Goal: Task Accomplishment & Management: Manage account settings

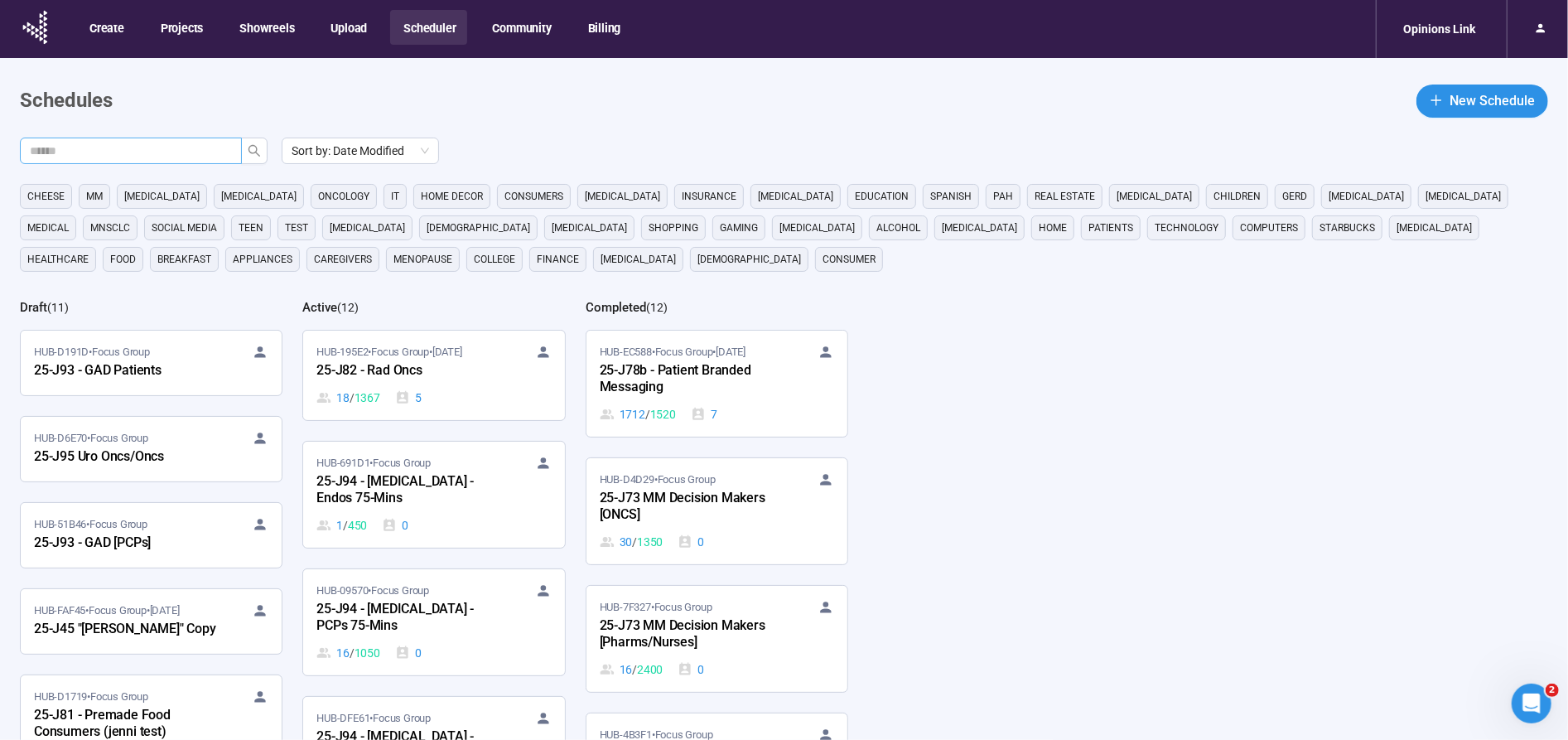
click at [154, 147] on input "text" at bounding box center [124, 151] width 189 height 19
type input "***"
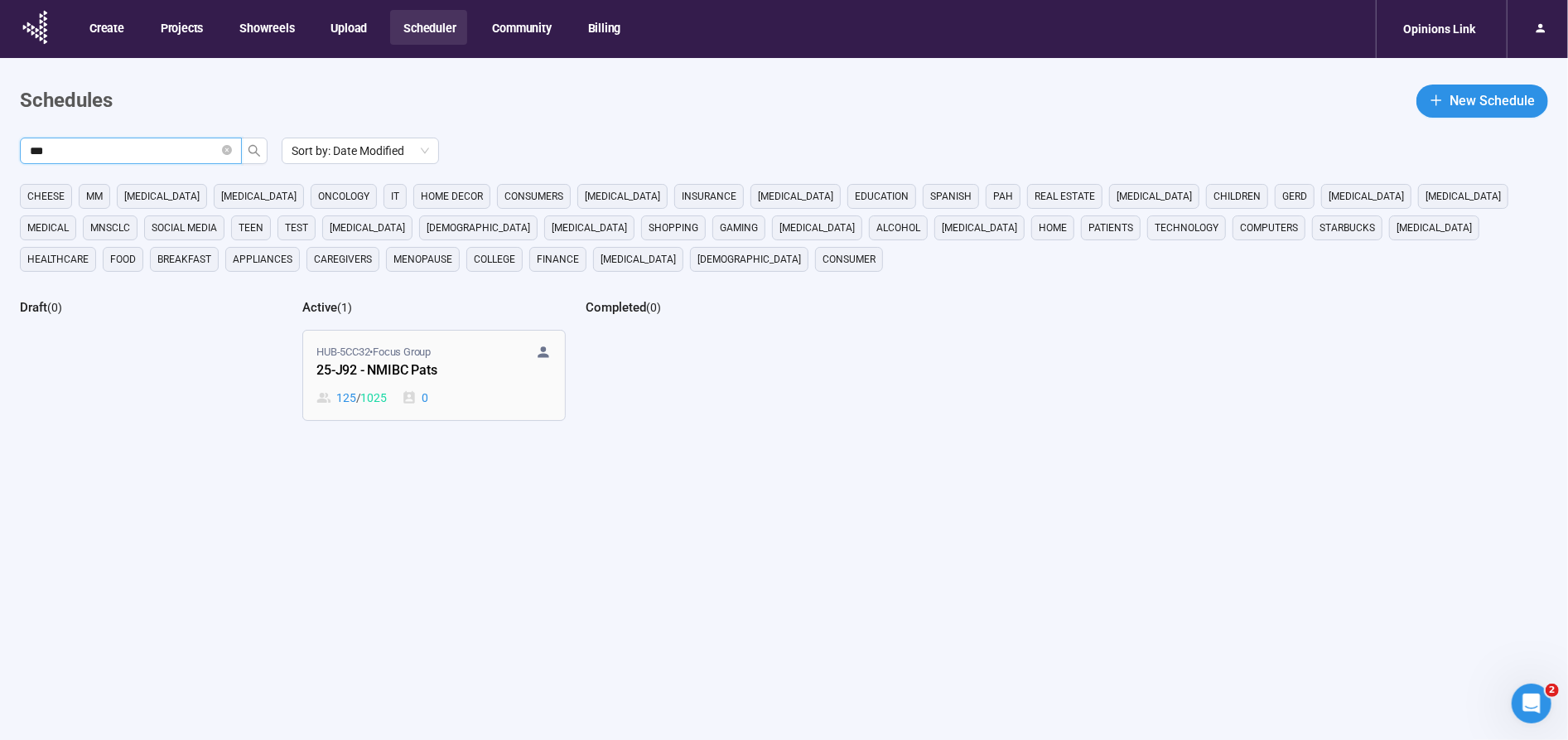
click at [372, 371] on div "25-J92 - NMIBC Pats" at bounding box center [407, 370] width 182 height 21
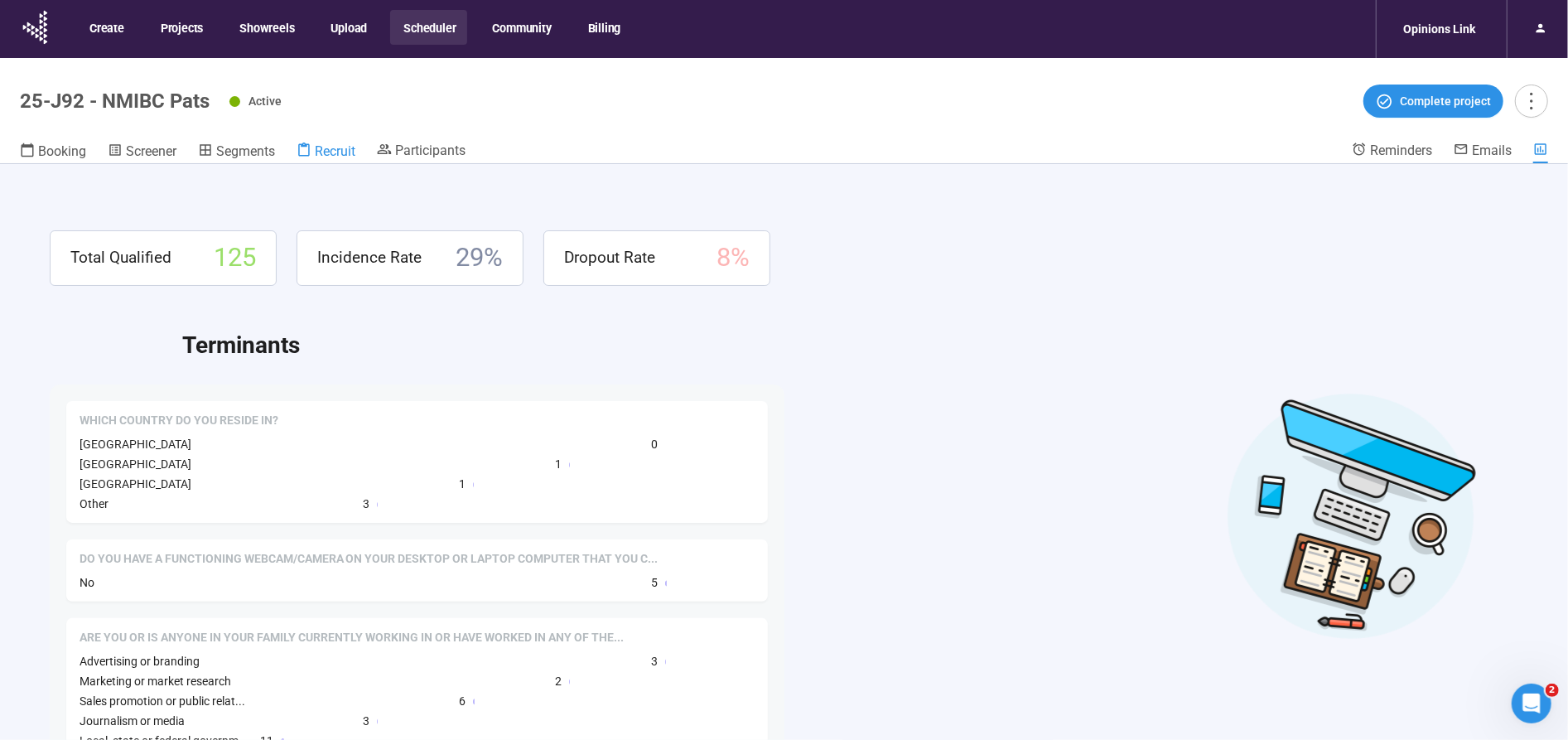
click at [343, 150] on span "Recruit" at bounding box center [335, 151] width 41 height 16
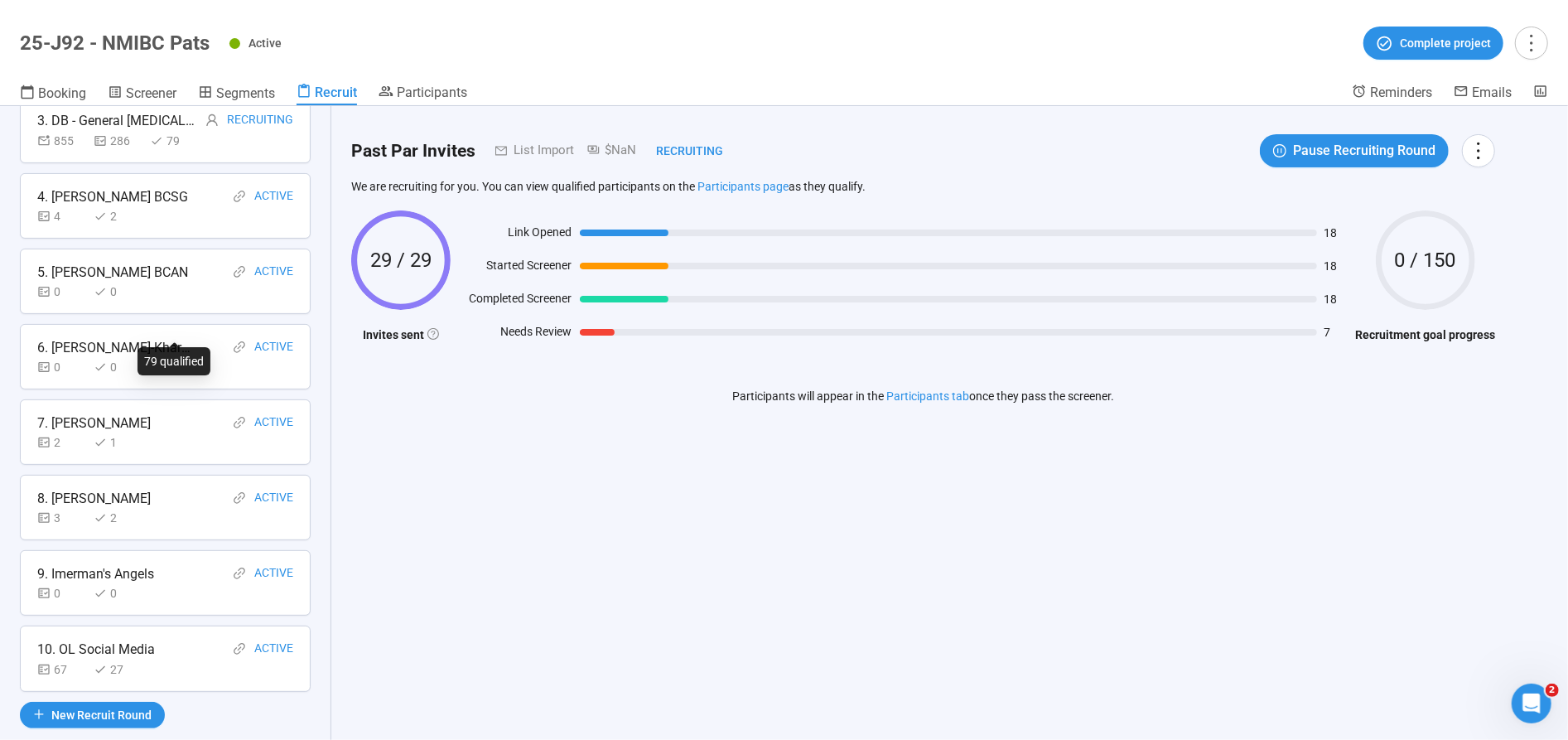
scroll to position [285, 0]
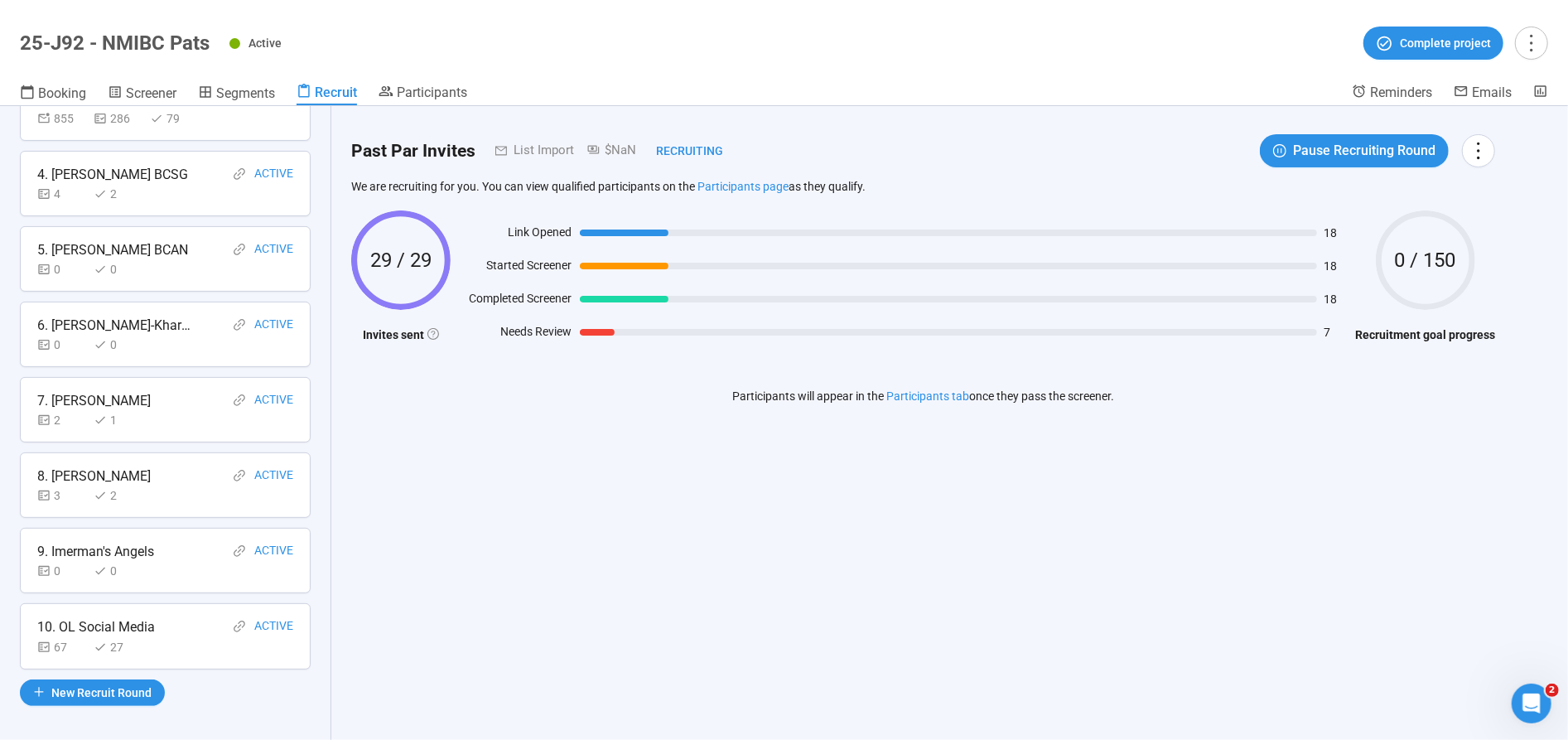
click at [98, 471] on div "8. [PERSON_NAME]" at bounding box center [93, 476] width 114 height 20
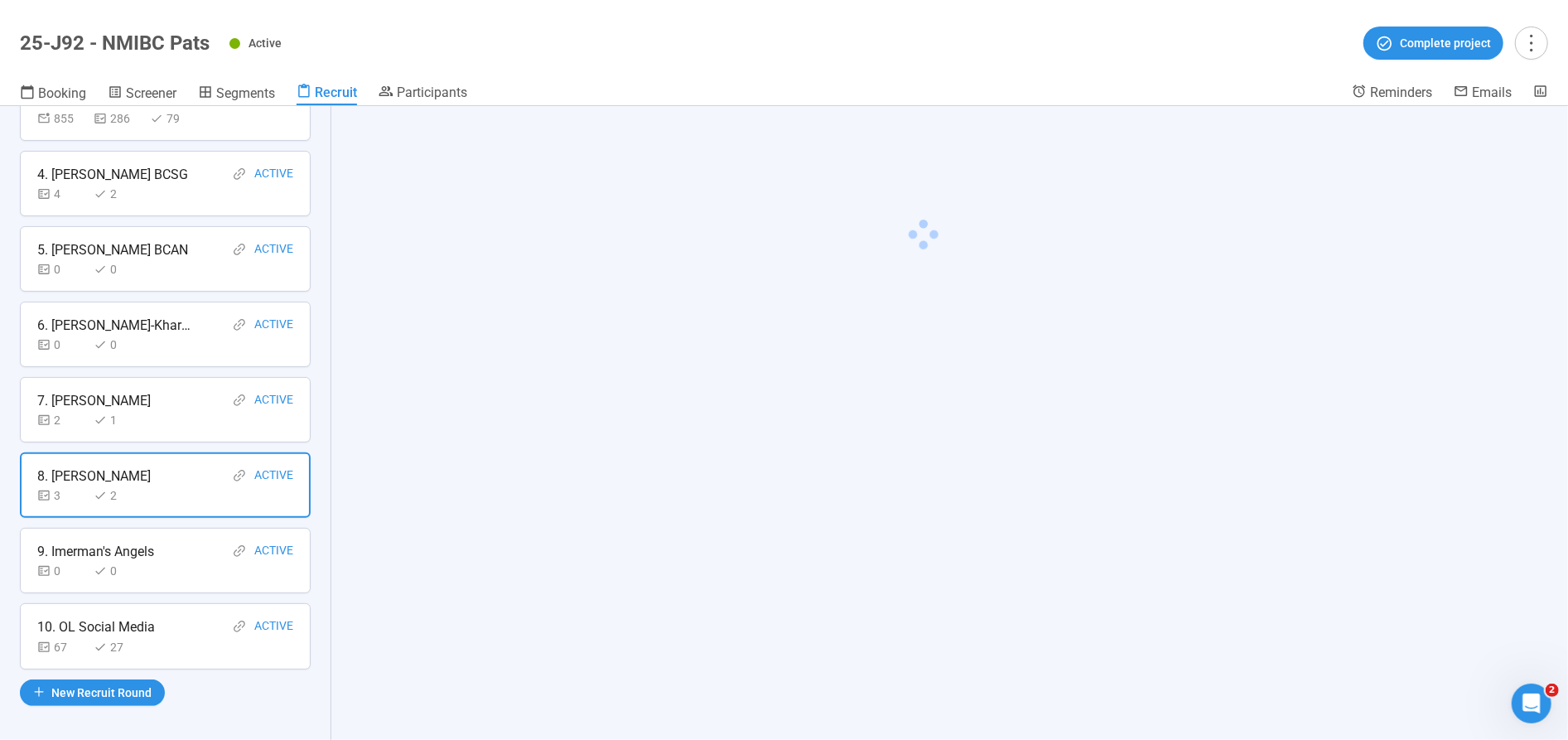
scroll to position [284, 0]
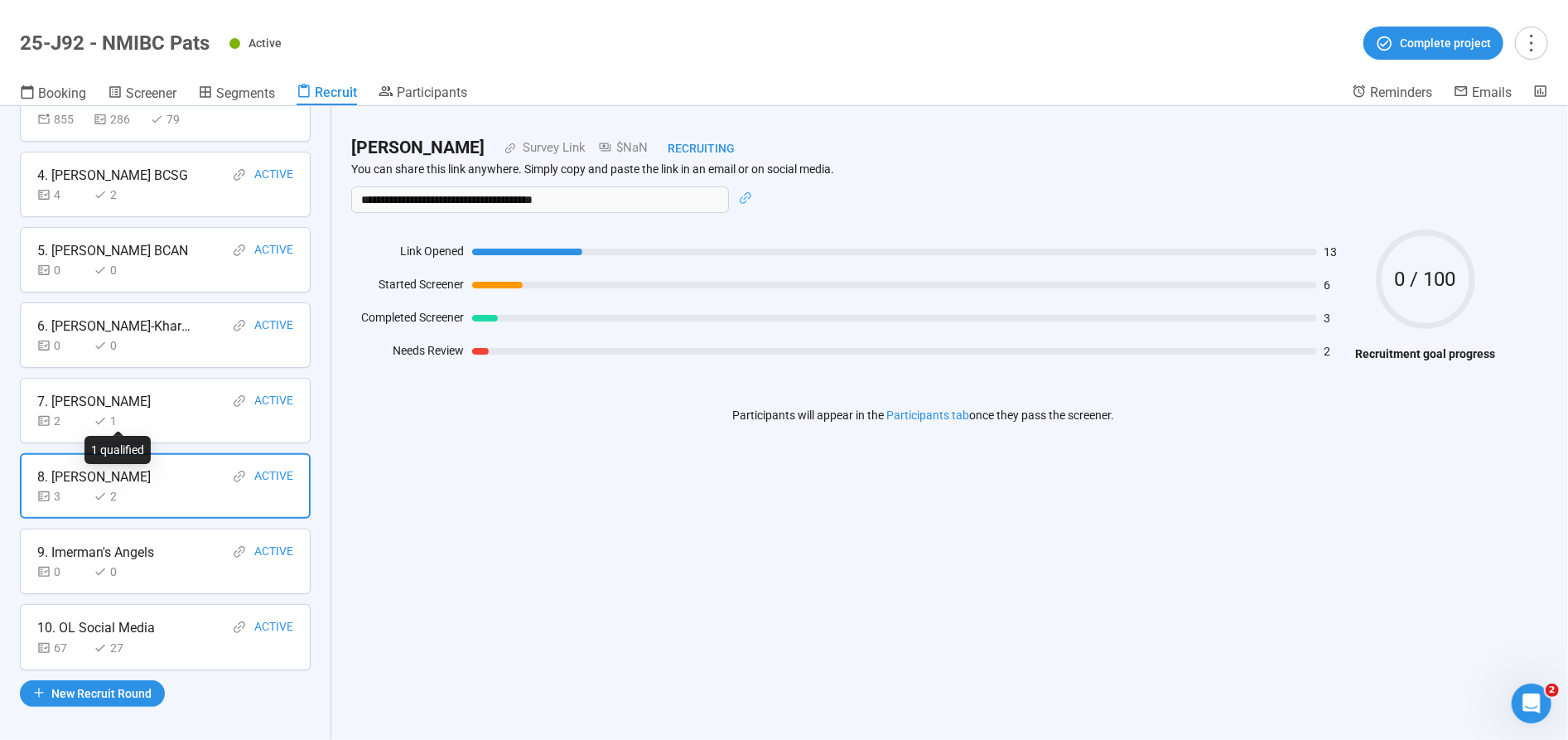
click at [136, 416] on div "1" at bounding box center [118, 421] width 50 height 19
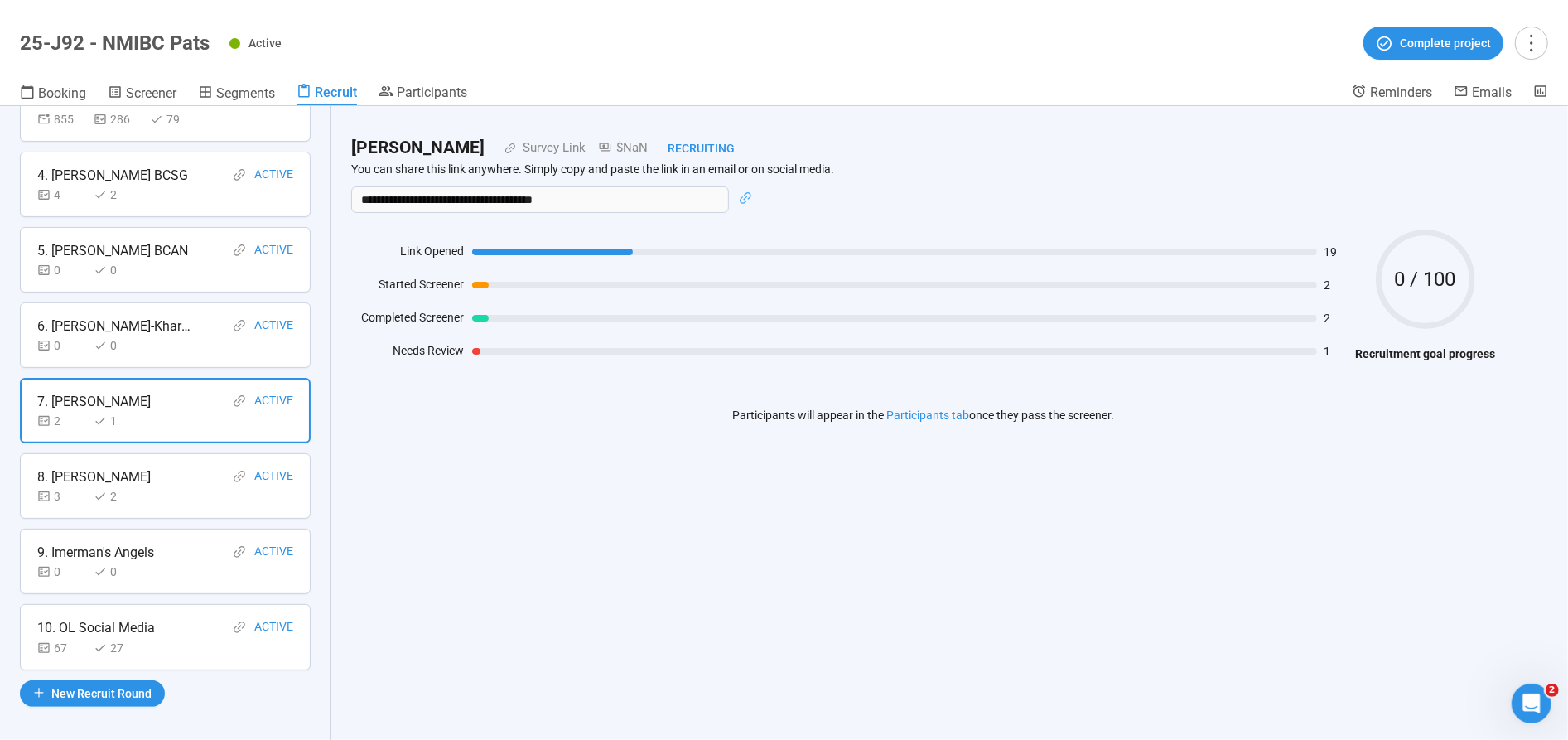
click at [166, 295] on div "Recruit Recruit participants using different sources, recruitment goals, and in…" at bounding box center [166, 423] width 331 height 634
click at [173, 261] on div "0 0" at bounding box center [165, 270] width 255 height 19
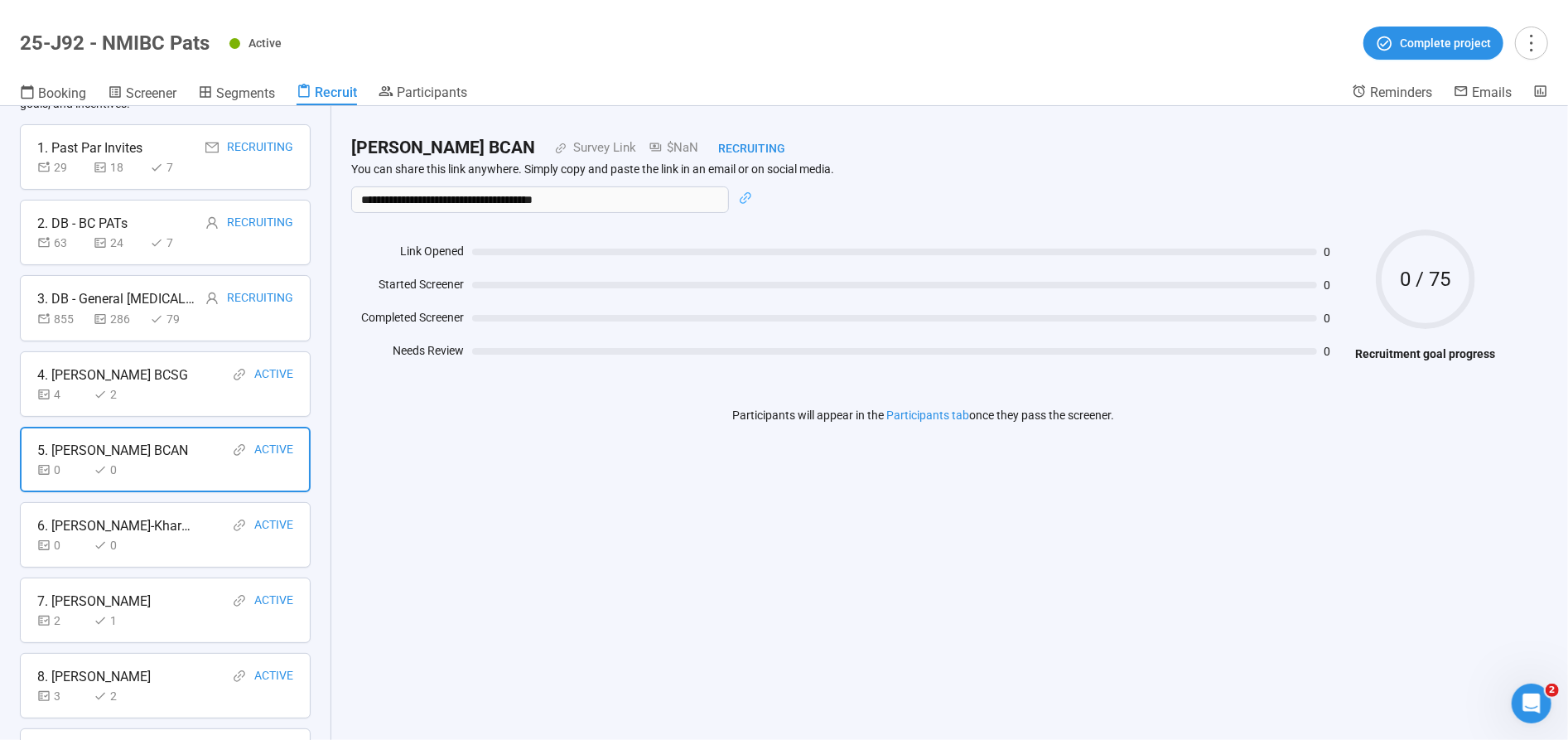
scroll to position [76, 0]
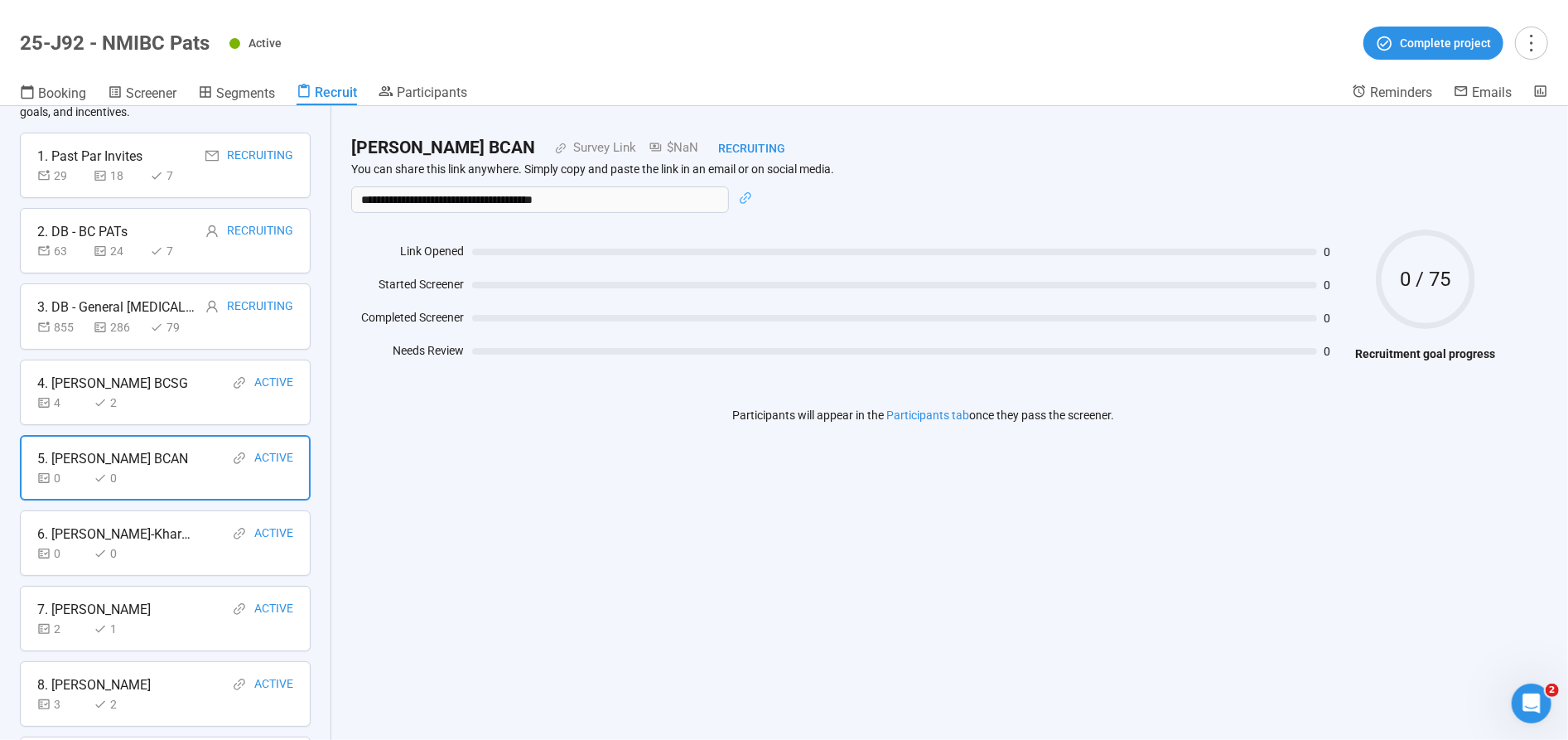
click at [95, 416] on div "4. [PERSON_NAME] BCSG Active 4 2" at bounding box center [165, 392] width 291 height 66
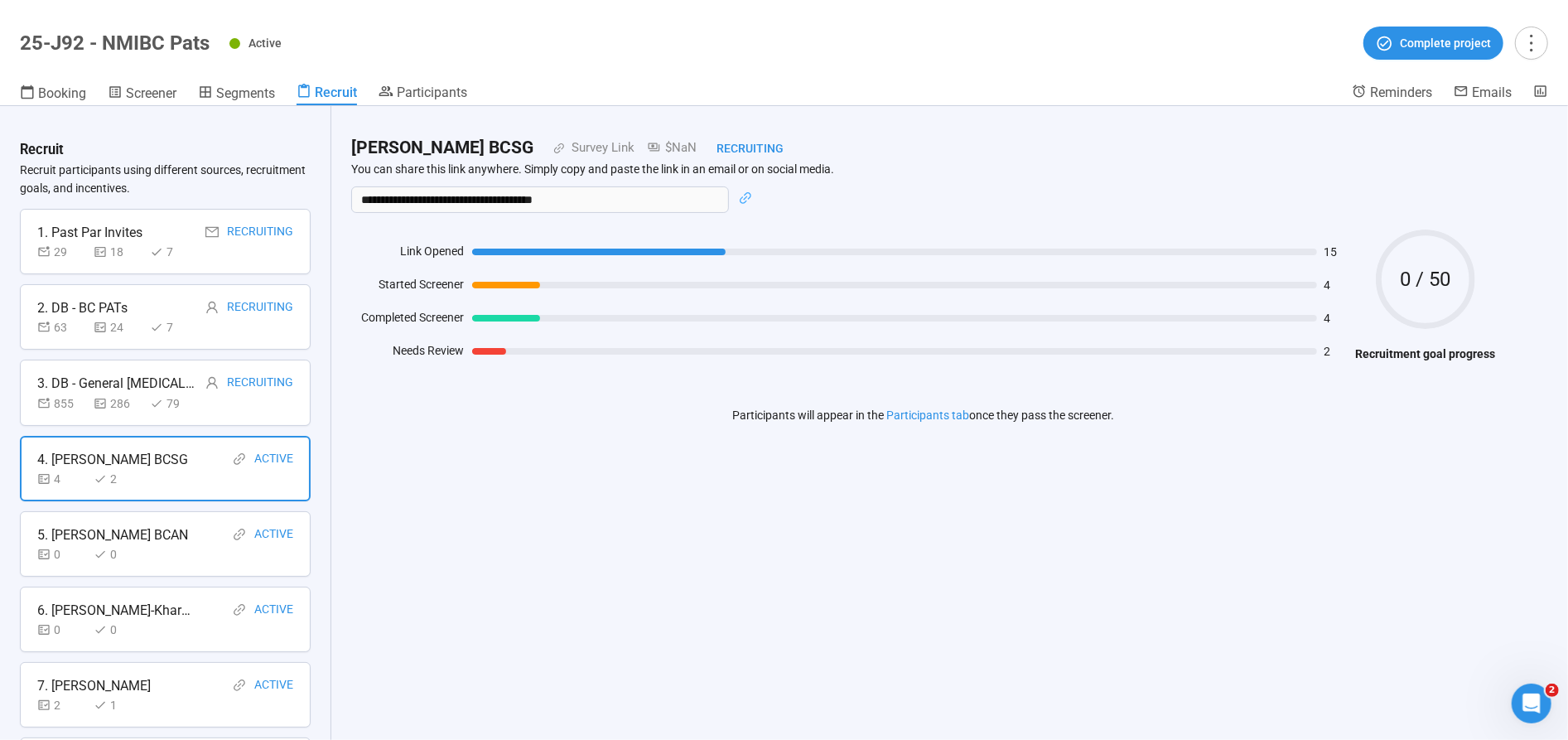
scroll to position [0, 0]
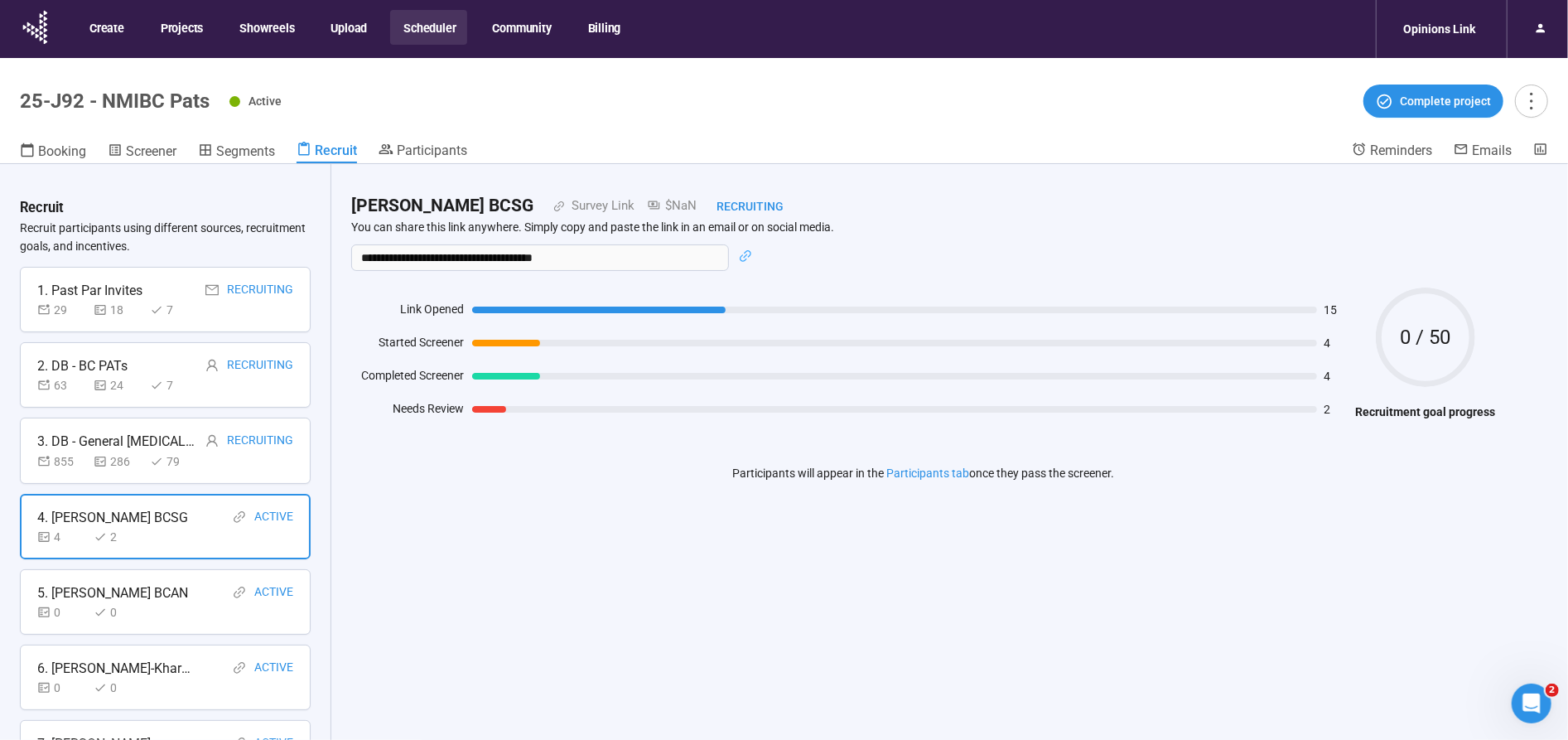
click at [435, 24] on button "Scheduler" at bounding box center [428, 28] width 77 height 35
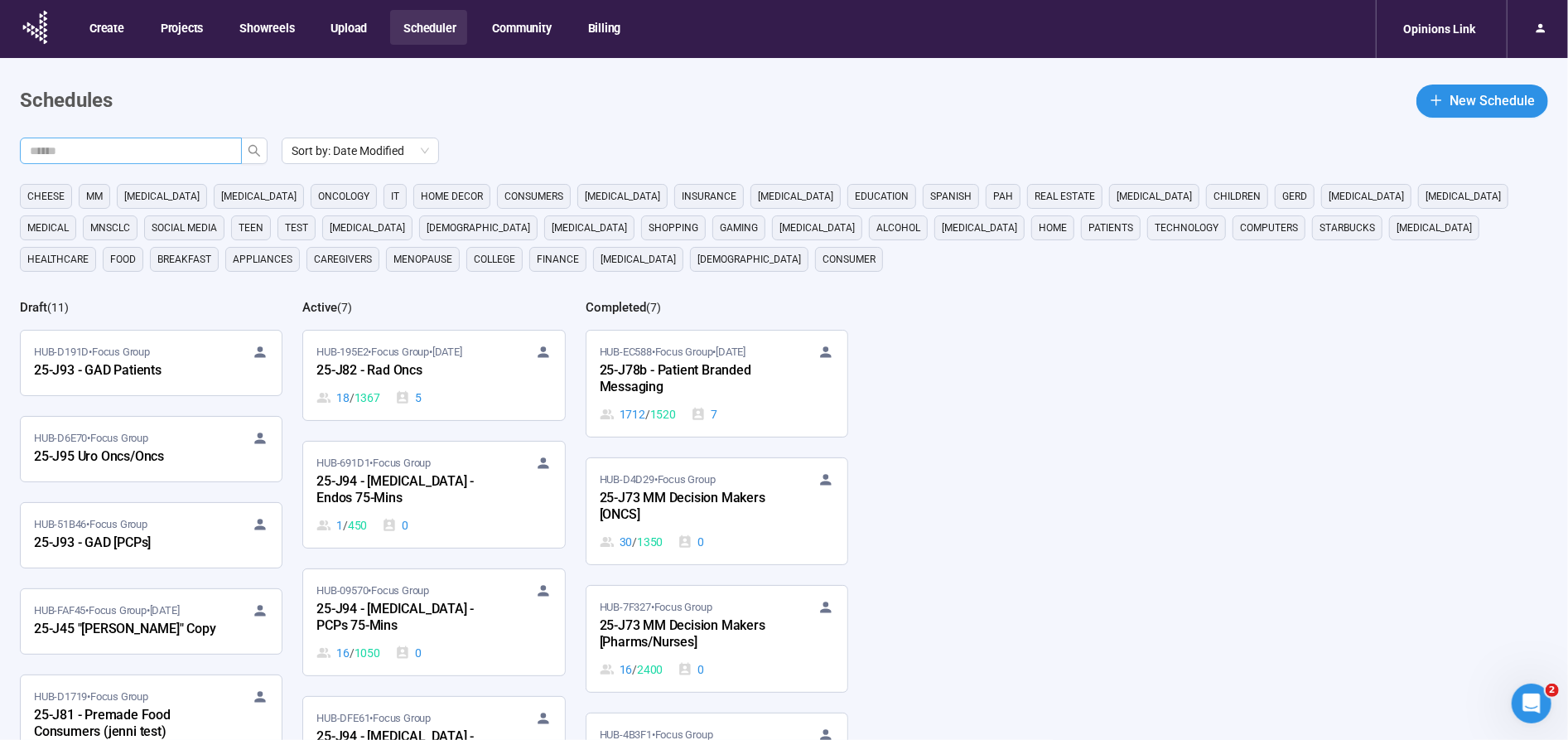
click at [198, 144] on input "text" at bounding box center [124, 151] width 189 height 19
click at [255, 149] on icon "search" at bounding box center [255, 151] width 13 height 13
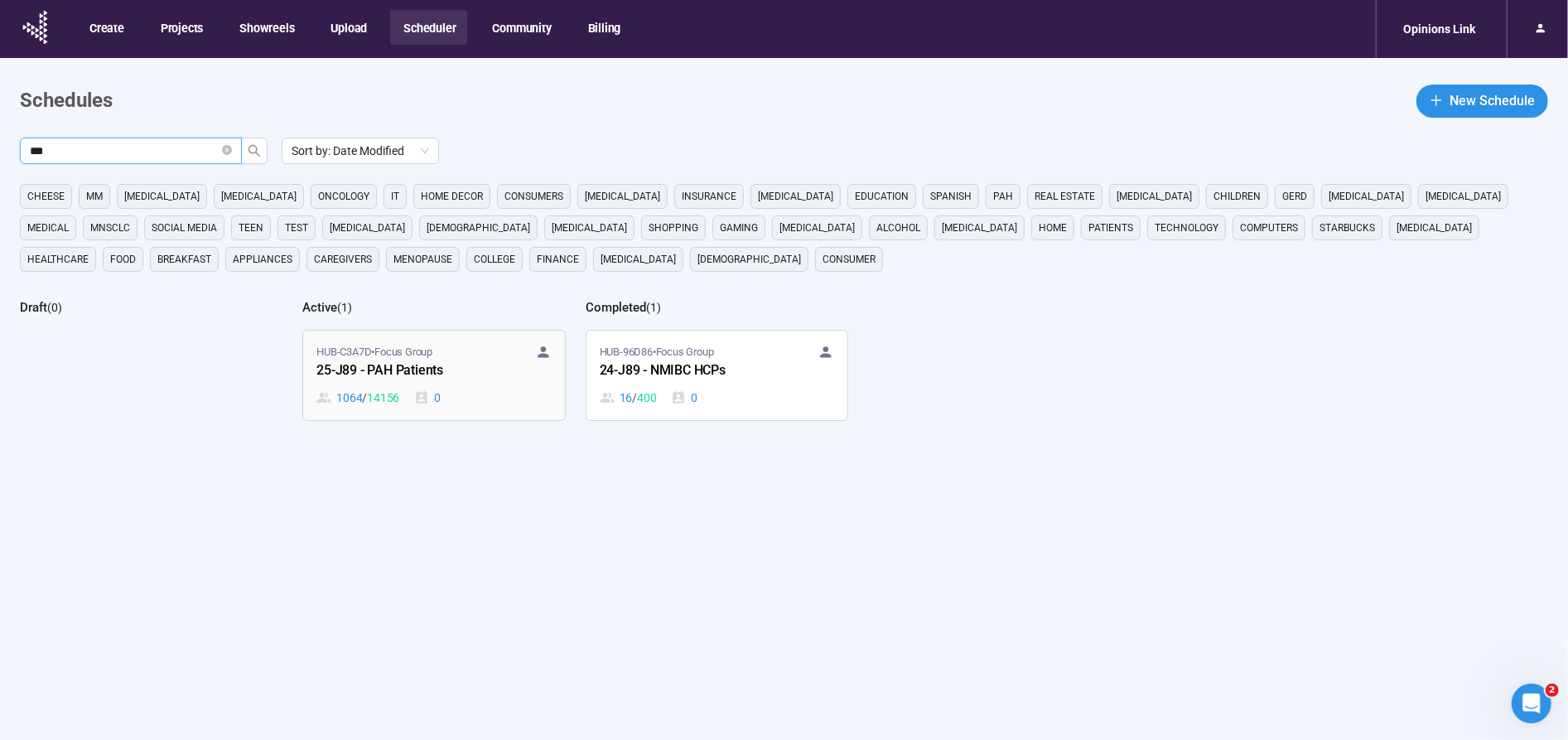
type input "***"
click at [405, 356] on span "HUB-C3A7D • Focus Group" at bounding box center [374, 352] width 116 height 17
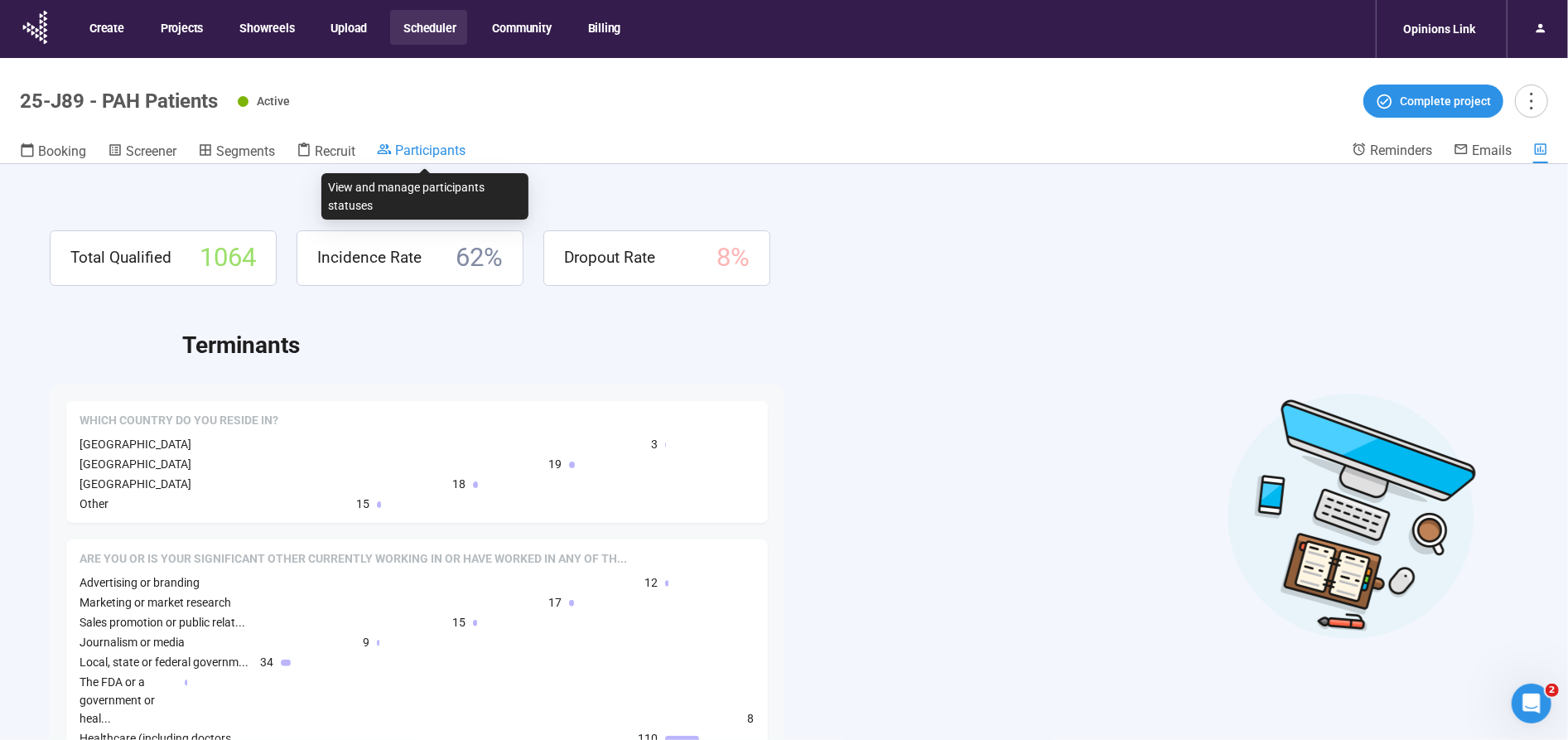
click at [439, 150] on span "Participants" at bounding box center [430, 150] width 70 height 16
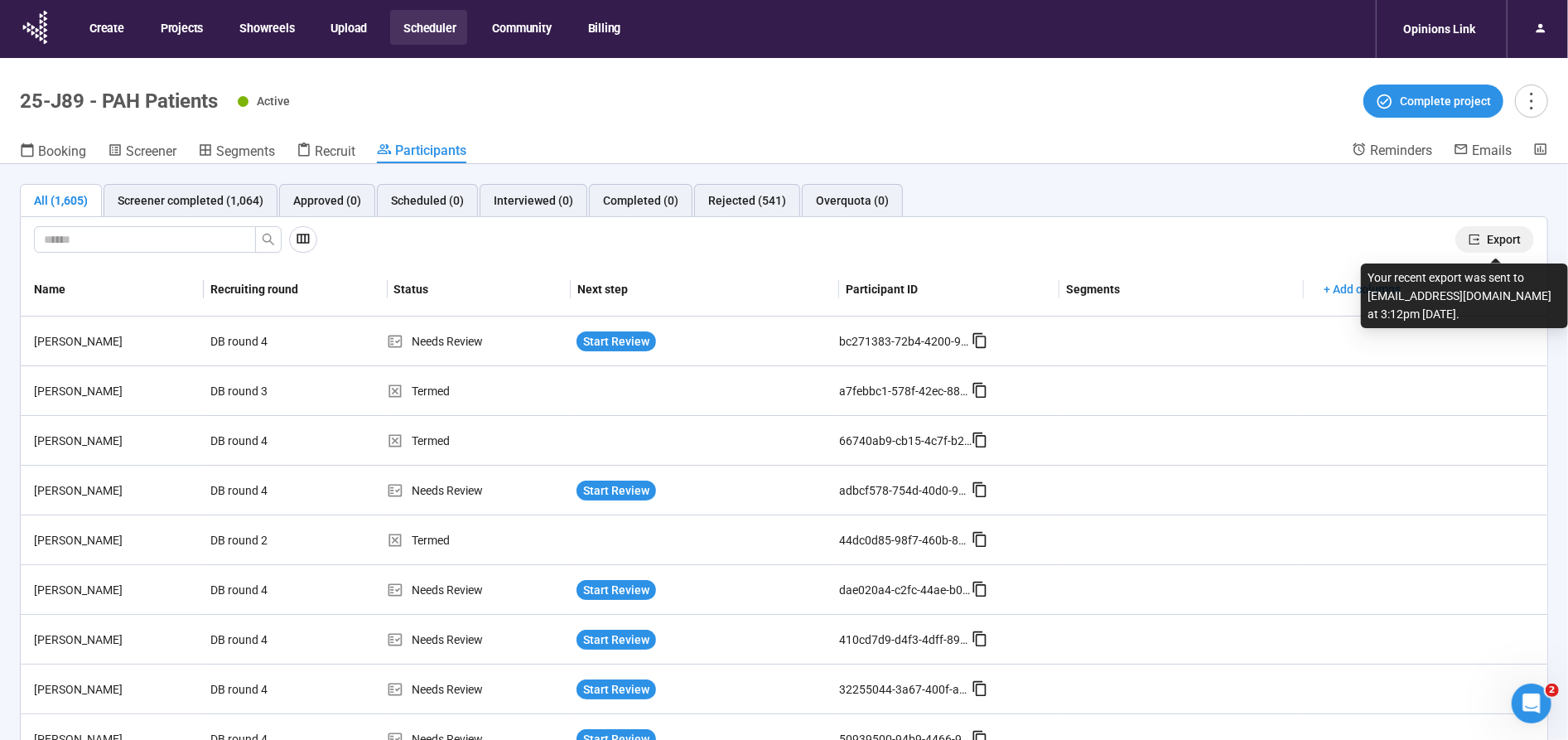
click at [1510, 234] on span "Export" at bounding box center [1503, 240] width 34 height 19
